Goal: Download file/media

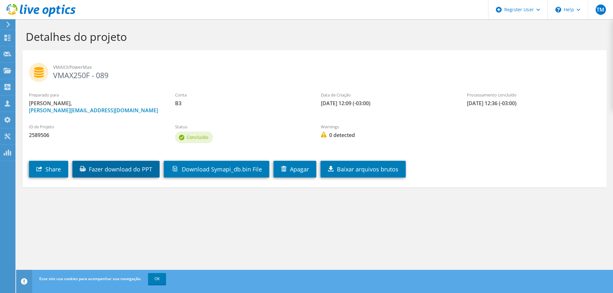
click at [133, 171] on link "Fazer download do PPT" at bounding box center [115, 169] width 87 height 17
click at [106, 170] on link "Fazer download do PPT" at bounding box center [115, 169] width 87 height 17
click at [99, 168] on link "Fazer download do PPT" at bounding box center [115, 169] width 87 height 17
click at [126, 172] on link "Fazer download do PPT" at bounding box center [115, 169] width 87 height 17
